Goal: Task Accomplishment & Management: Manage account settings

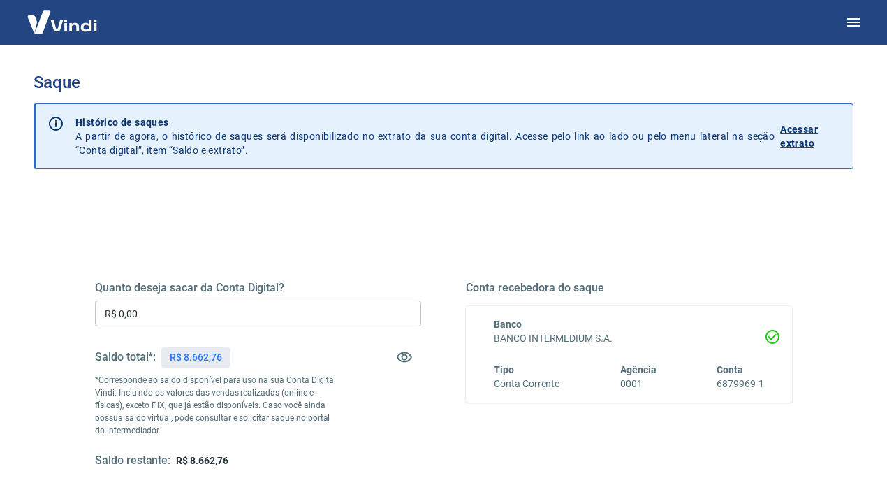
click at [207, 311] on input "R$ 0,00" at bounding box center [258, 313] width 326 height 26
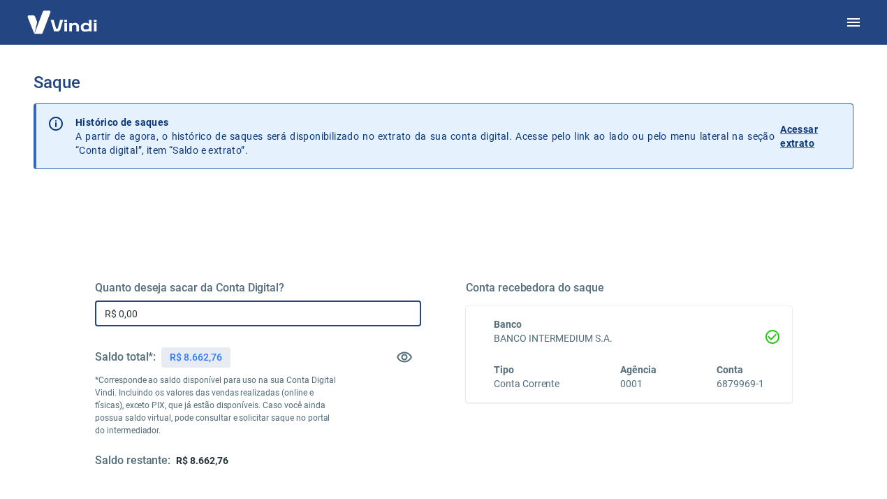
click at [207, 311] on input "R$ 0,00" at bounding box center [258, 313] width 326 height 26
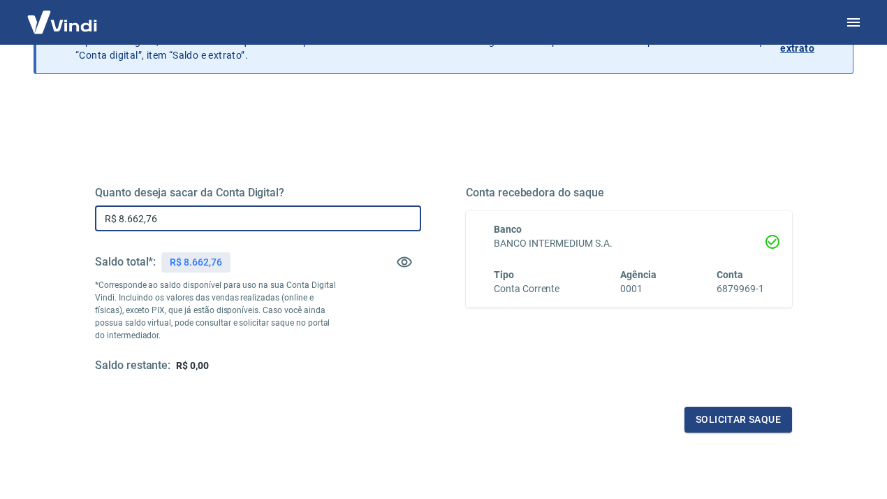
scroll to position [115, 0]
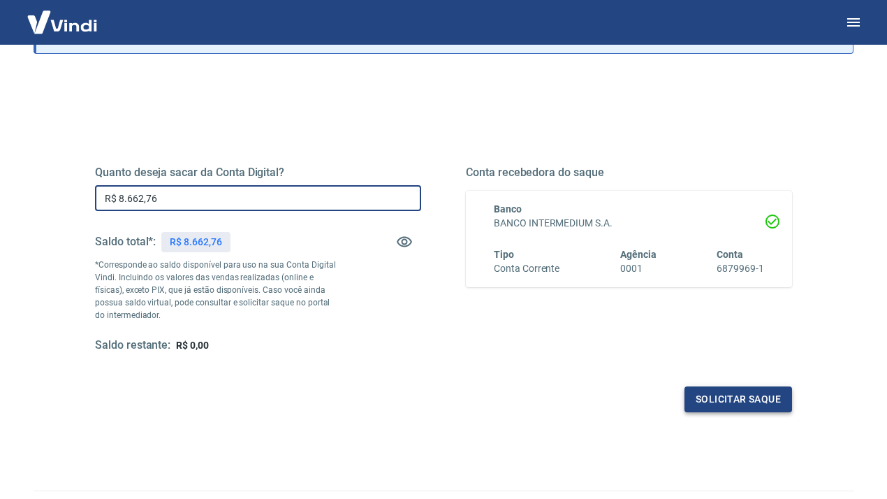
type input "R$ 8.662,76"
click at [725, 399] on button "Solicitar saque" at bounding box center [738, 399] width 108 height 26
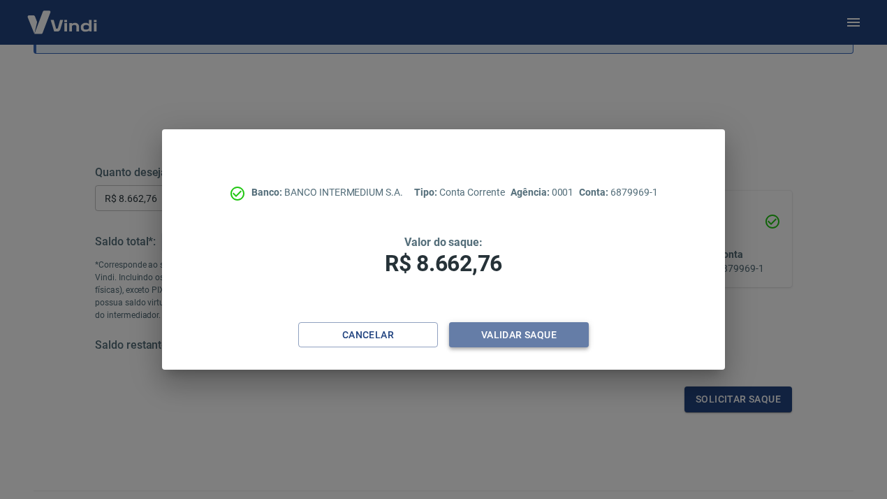
click at [574, 334] on button "Validar saque" at bounding box center [519, 335] width 140 height 26
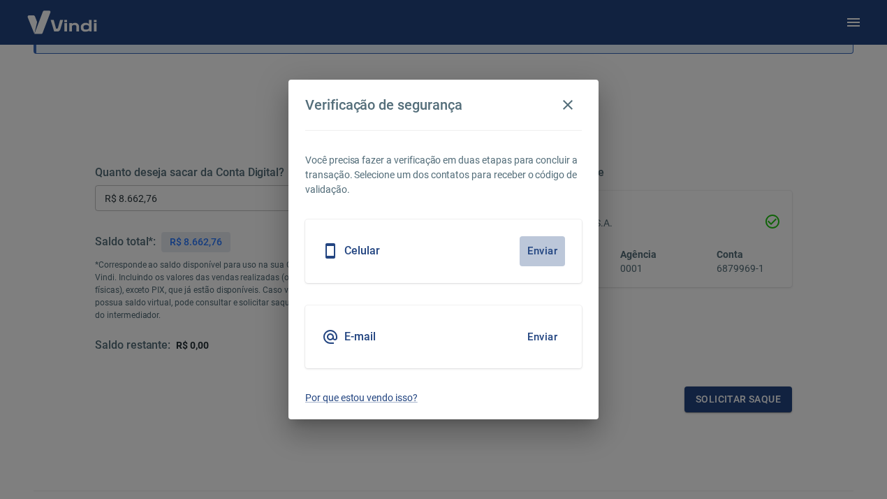
click at [543, 252] on button "Enviar" at bounding box center [542, 250] width 45 height 29
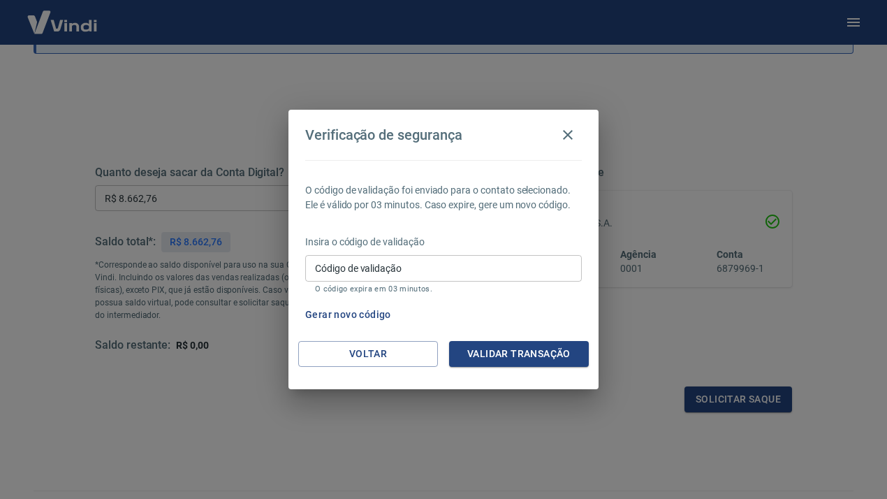
click at [543, 252] on div "Insira o código de validação Código de validação Código de validação O código e…" at bounding box center [443, 265] width 277 height 61
click at [532, 275] on input "Código de validação" at bounding box center [443, 268] width 277 height 26
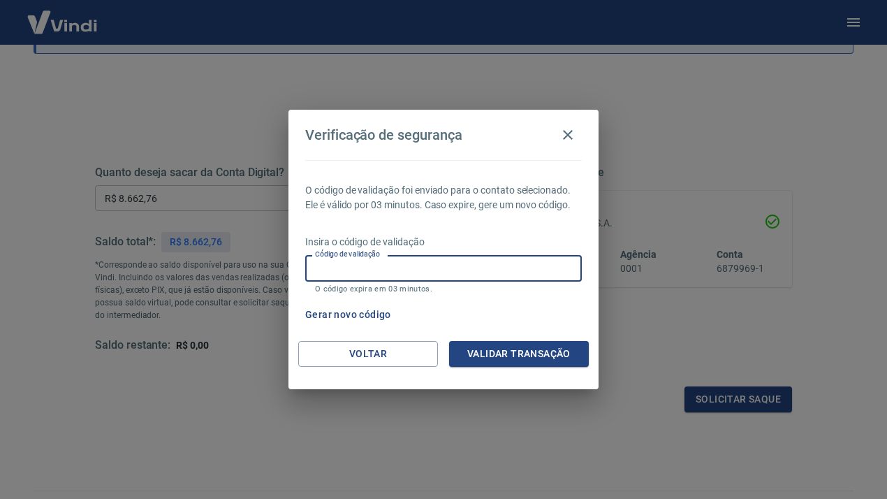
type input "7"
type input "378510"
click at [571, 360] on button "Validar transação" at bounding box center [519, 354] width 140 height 26
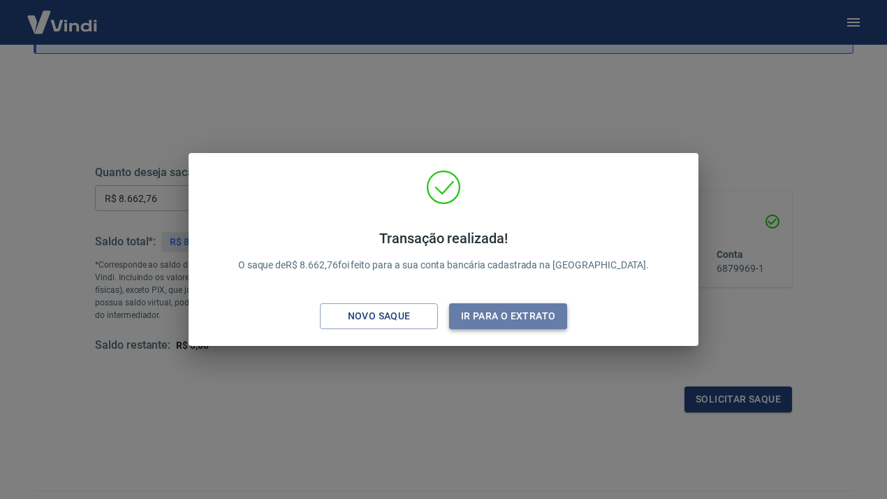
click at [519, 318] on button "Ir para o extrato" at bounding box center [508, 316] width 118 height 26
